Goal: Check status

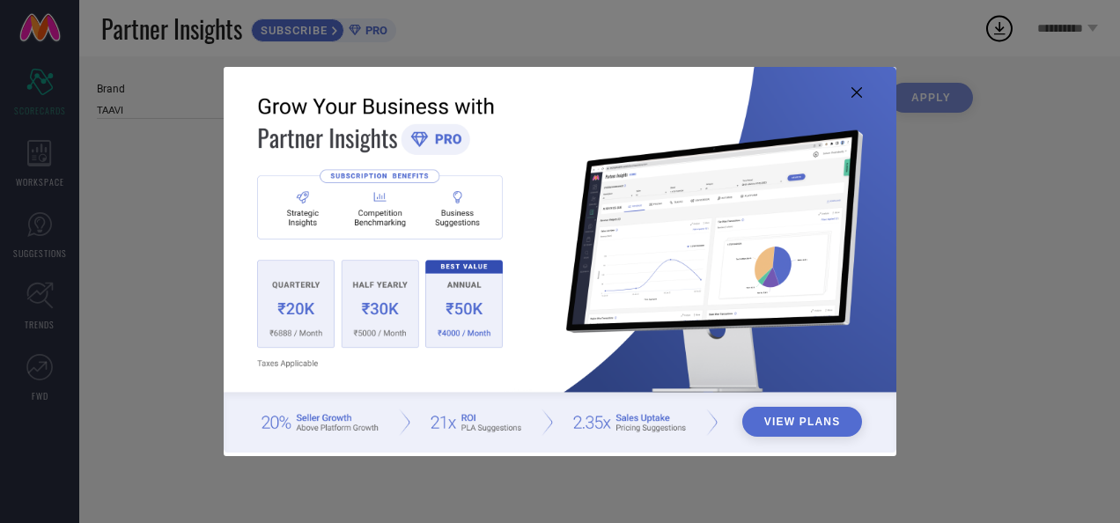
type input "All"
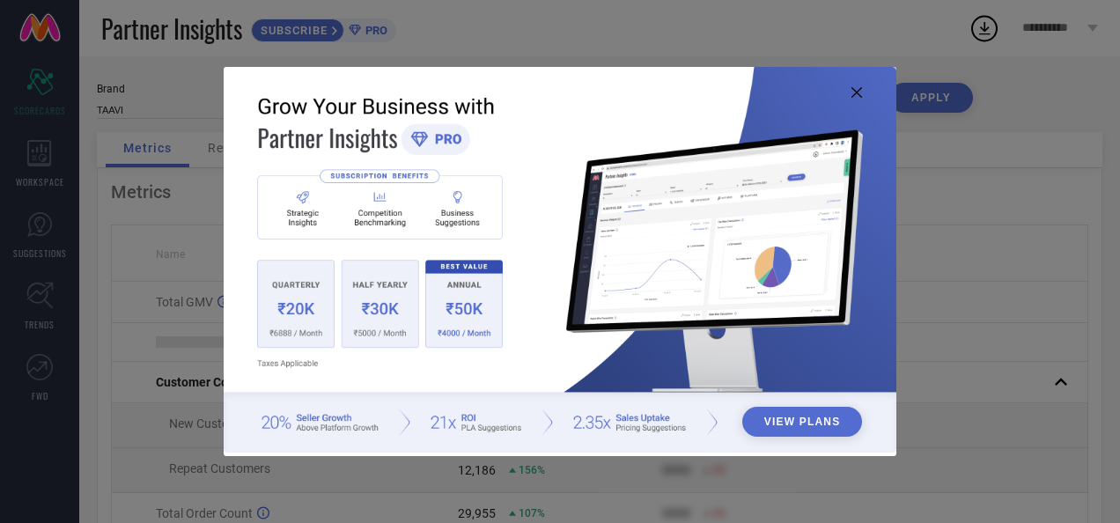
click at [861, 88] on icon at bounding box center [857, 92] width 11 height 11
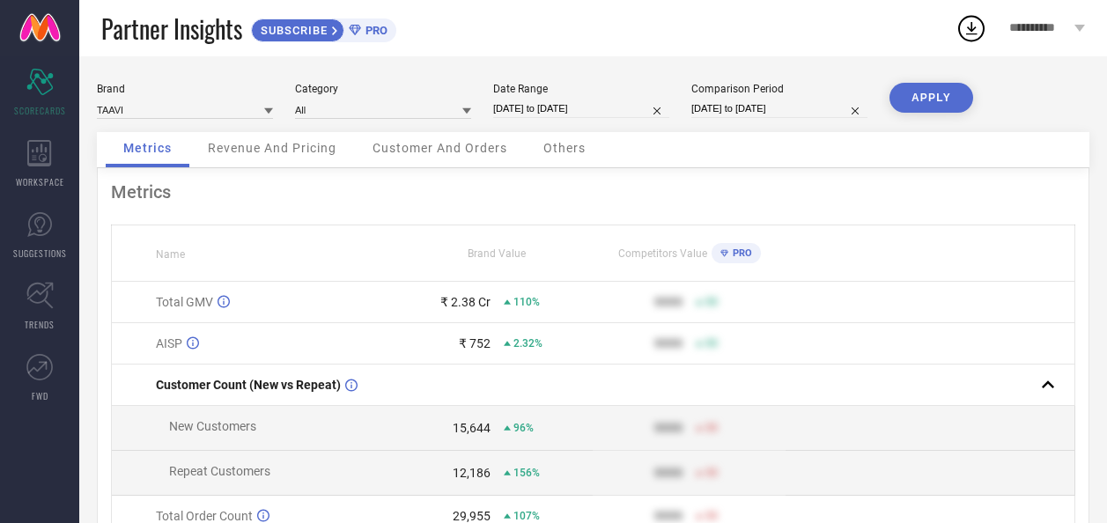
select select "3"
select select "2025"
select select "4"
select select "2025"
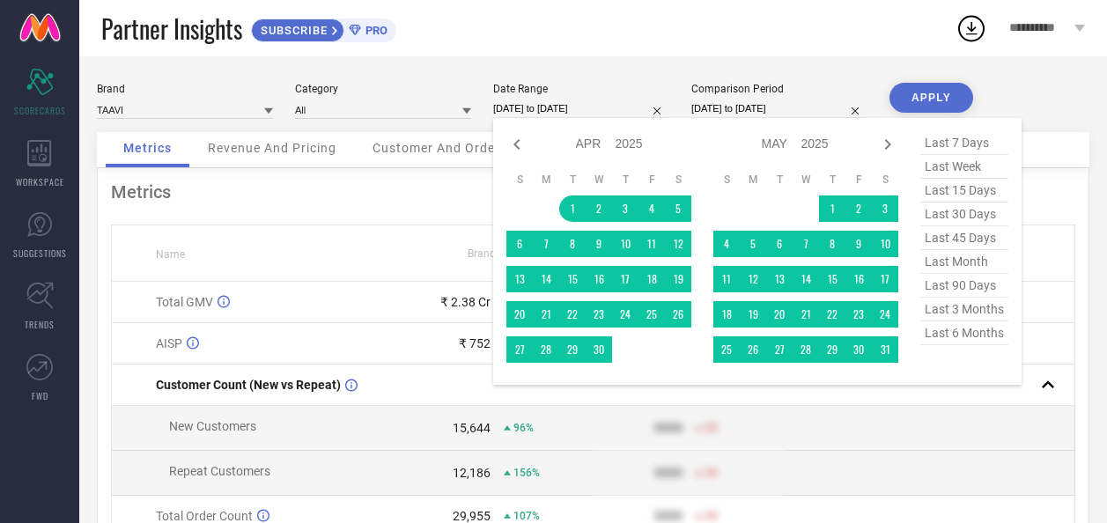
click at [632, 107] on input "[DATE] to [DATE]" at bounding box center [581, 109] width 176 height 18
type input "After [DATE]"
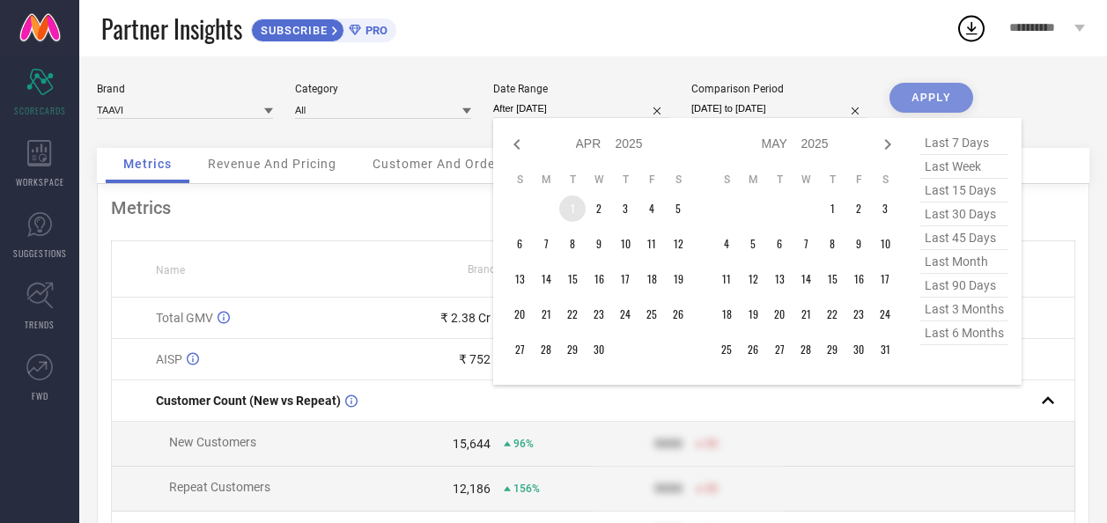
click at [577, 209] on td "1" at bounding box center [572, 209] width 26 height 26
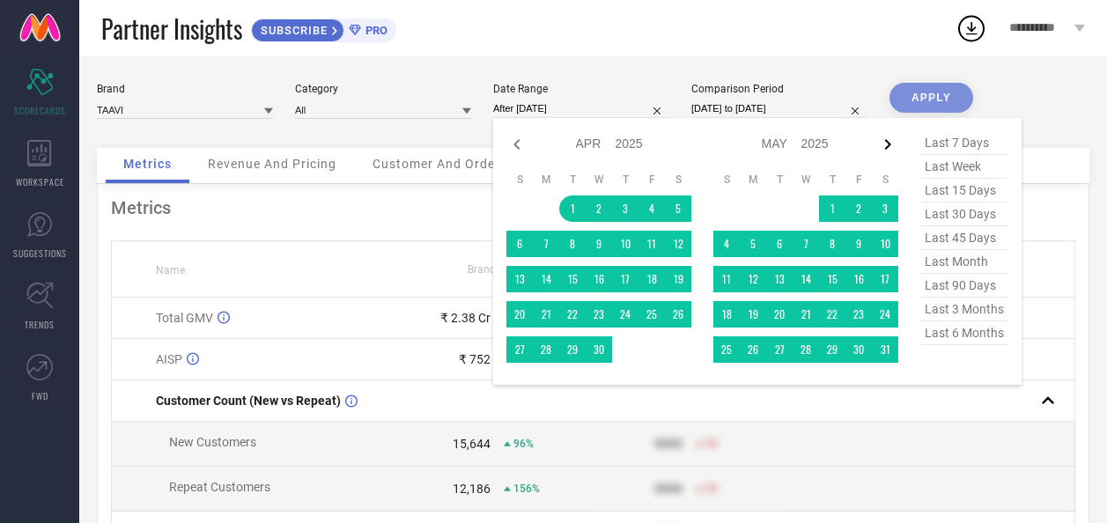
click at [888, 140] on icon at bounding box center [887, 144] width 21 height 21
select select "4"
select select "2025"
select select "5"
select select "2025"
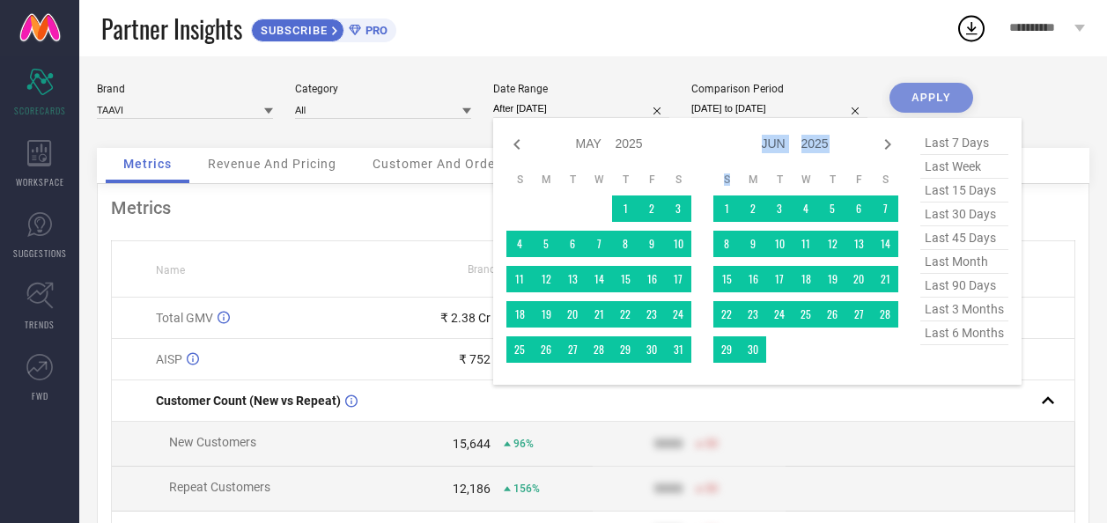
click at [888, 140] on icon at bounding box center [887, 144] width 21 height 21
select select "5"
select select "2025"
select select "6"
select select "2025"
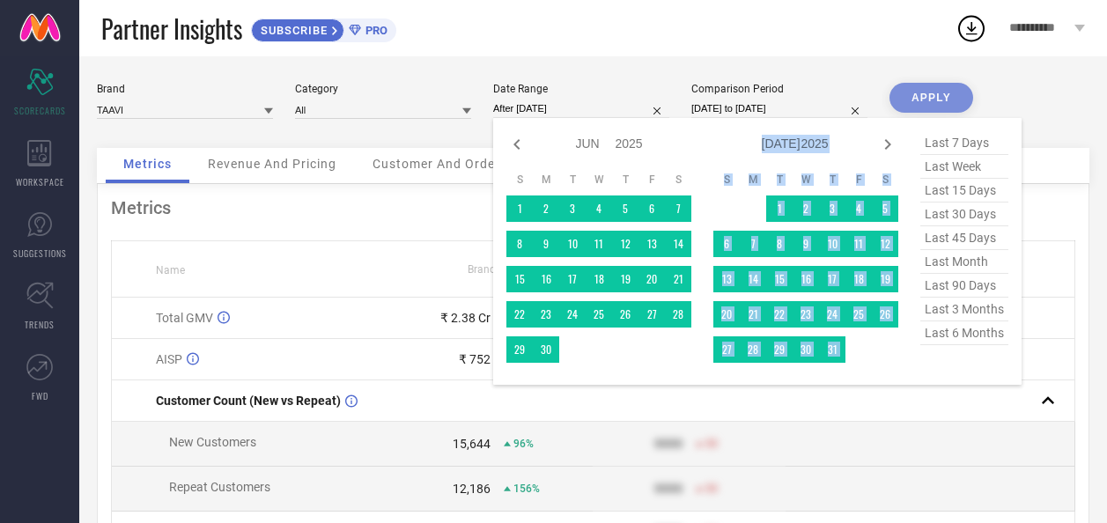
click at [888, 140] on icon at bounding box center [887, 144] width 21 height 21
select select "6"
select select "2025"
select select "7"
select select "2025"
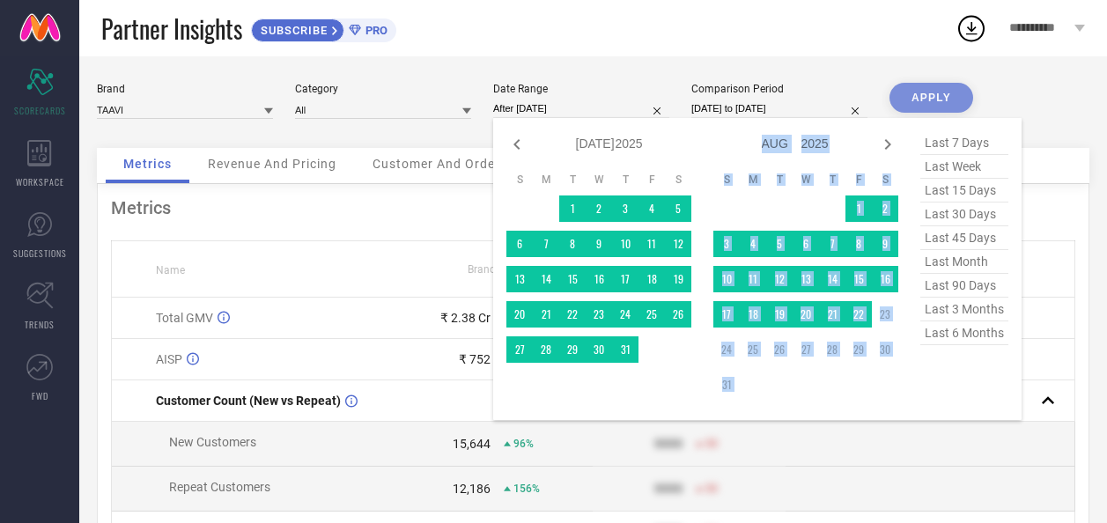
click at [888, 140] on icon at bounding box center [887, 144] width 21 height 21
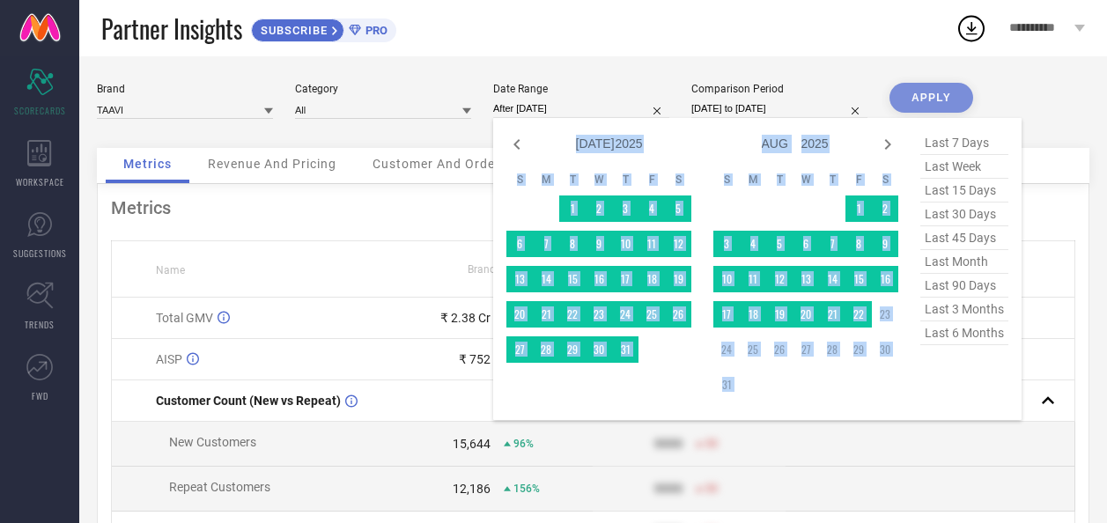
select select "7"
select select "2025"
select select "8"
select select "2025"
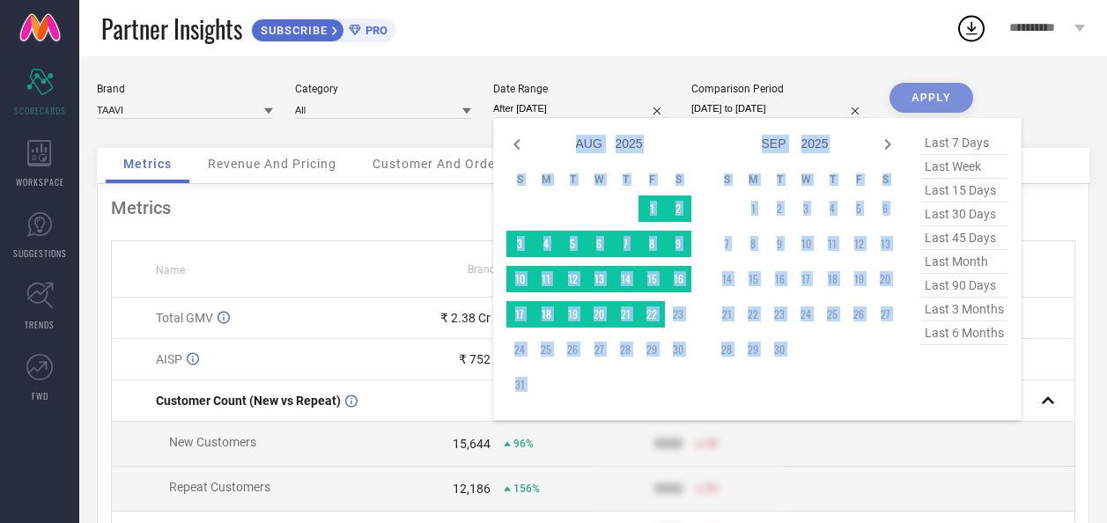
click at [888, 140] on icon at bounding box center [887, 144] width 21 height 21
select select "8"
select select "2025"
select select "9"
select select "2025"
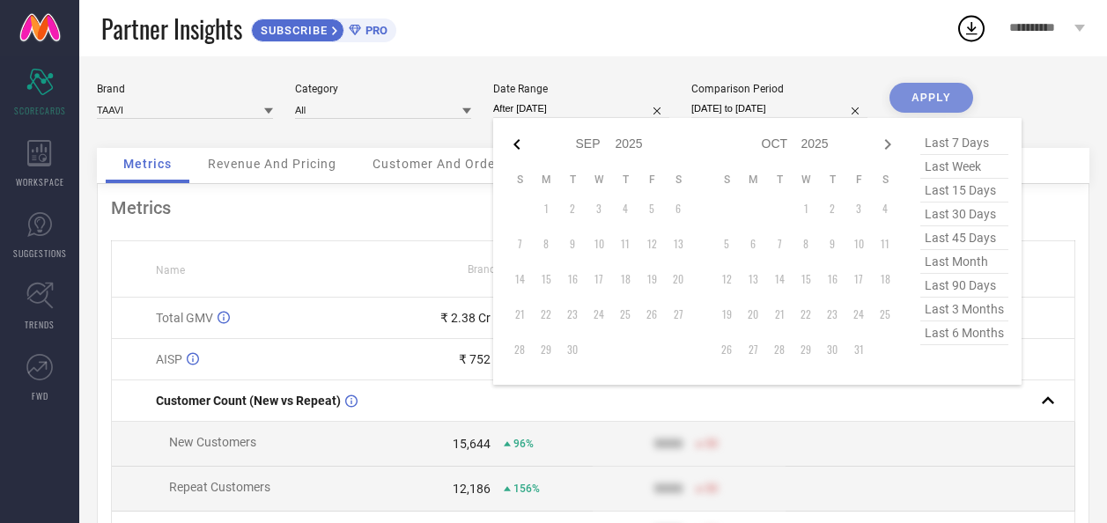
click at [512, 146] on icon at bounding box center [516, 144] width 21 height 21
select select "7"
select select "2025"
select select "8"
select select "2025"
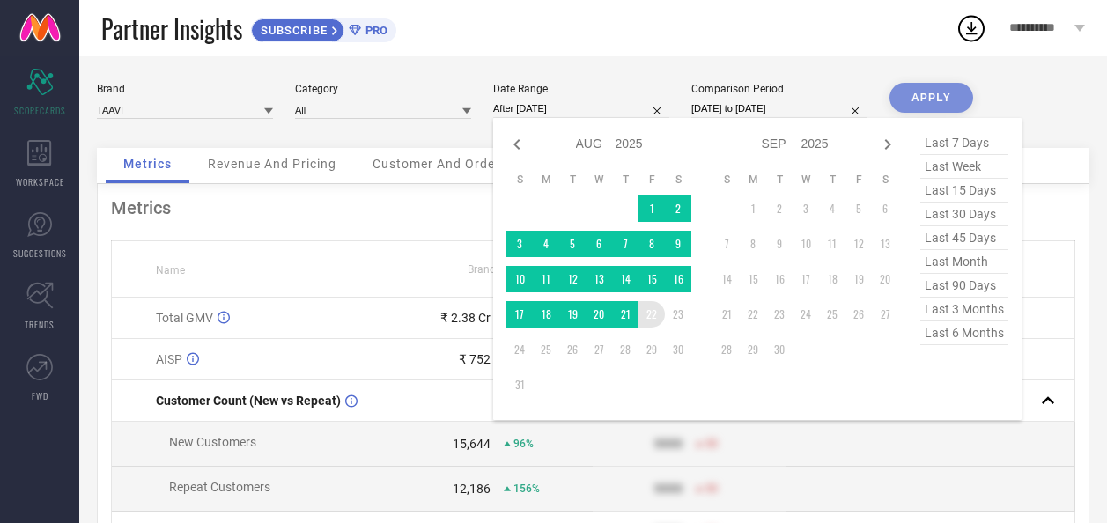
type input "[DATE] to [DATE]"
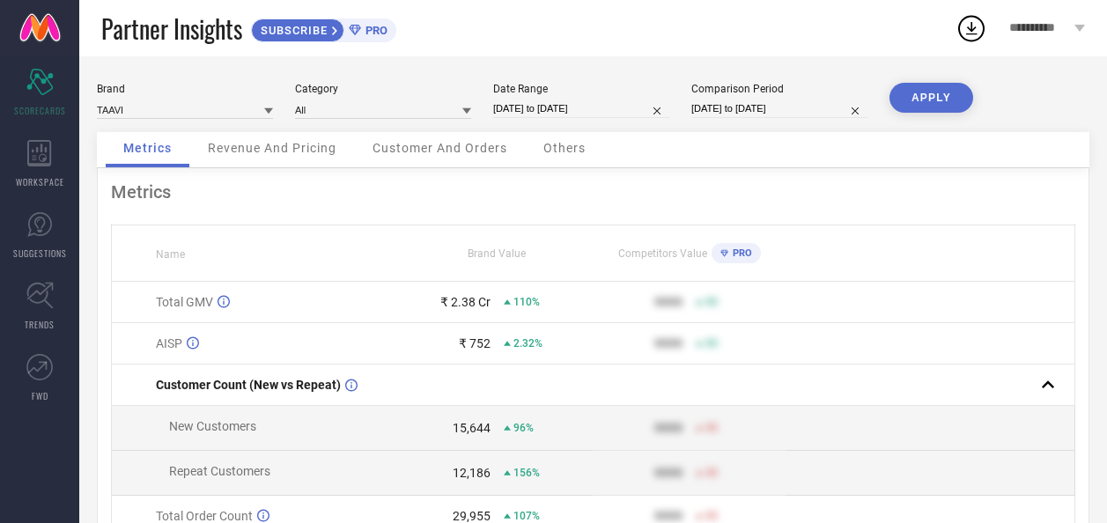
click at [942, 96] on button "APPLY" at bounding box center [932, 98] width 84 height 30
